Goal: Download file/media

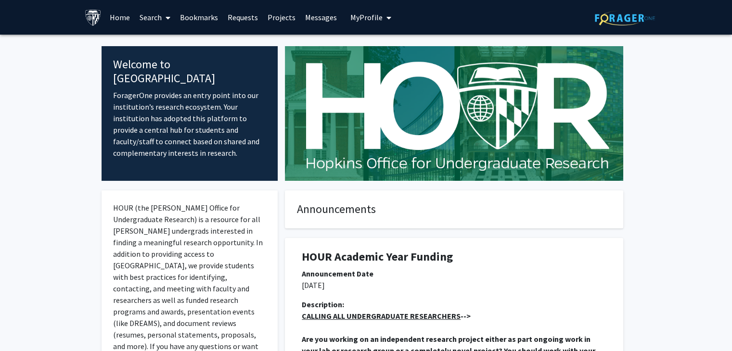
click at [119, 15] on link "Home" at bounding box center [120, 17] width 30 height 34
click at [95, 19] on img at bounding box center [93, 17] width 17 height 17
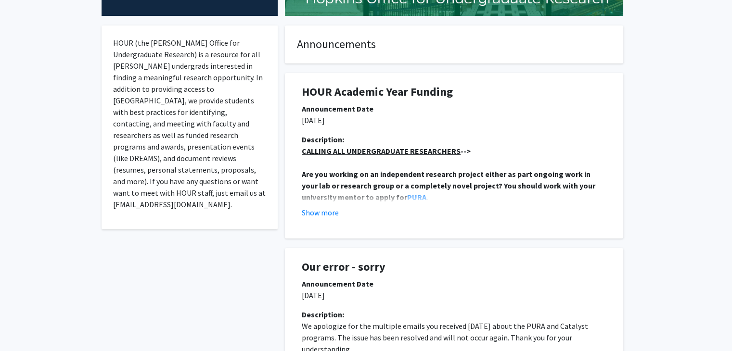
scroll to position [192, 0]
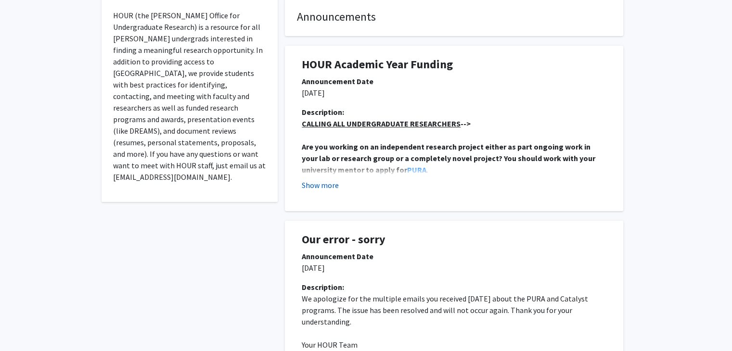
click at [321, 186] on button "Show more" at bounding box center [320, 185] width 37 height 12
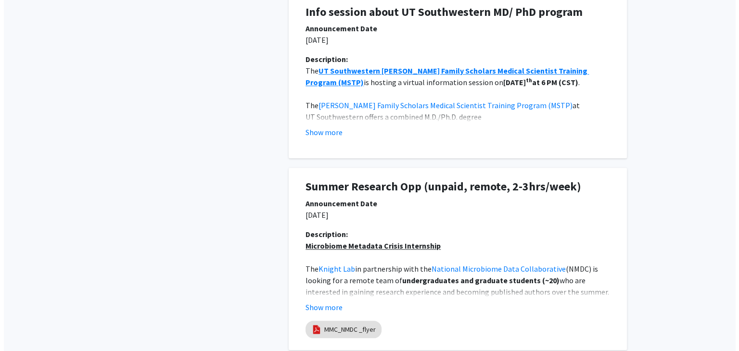
scroll to position [937, 0]
click at [335, 332] on link "MMC_NMDC _flyer" at bounding box center [345, 330] width 51 height 10
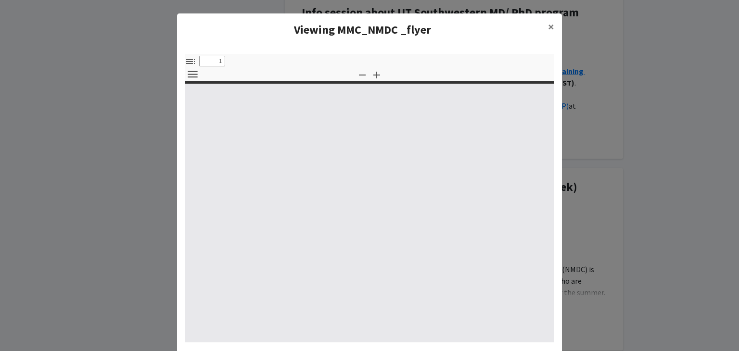
type input "0"
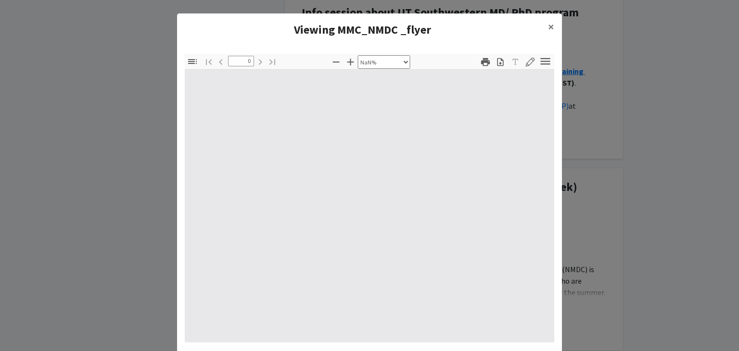
select select "auto"
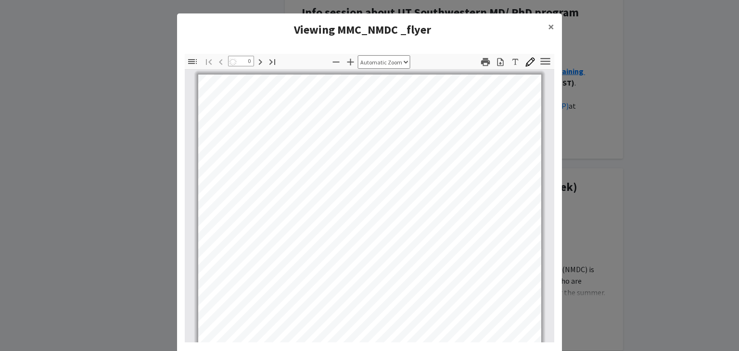
type input "1"
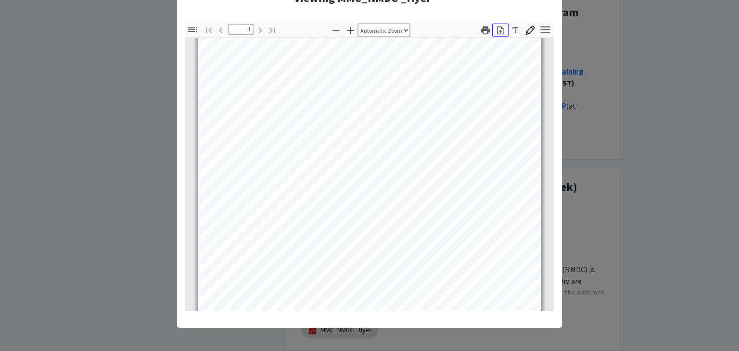
click at [497, 33] on icon "button" at bounding box center [500, 30] width 6 height 8
